Goal: Information Seeking & Learning: Check status

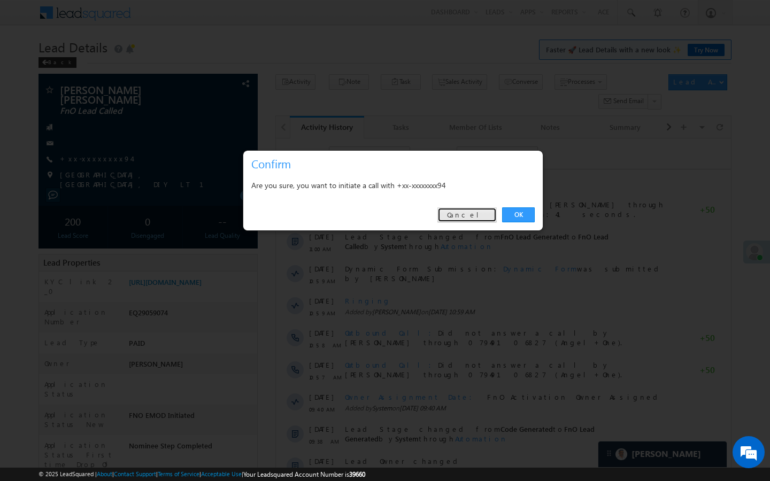
click at [471, 214] on link "Cancel" at bounding box center [466, 214] width 59 height 15
